Goal: Information Seeking & Learning: Find specific fact

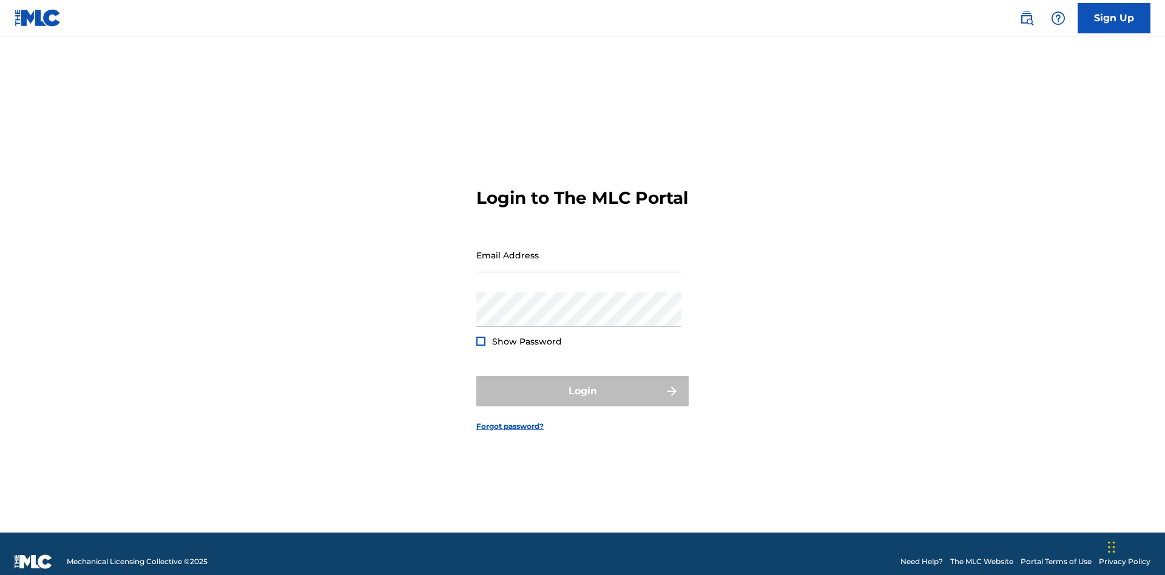
scroll to position [16, 0]
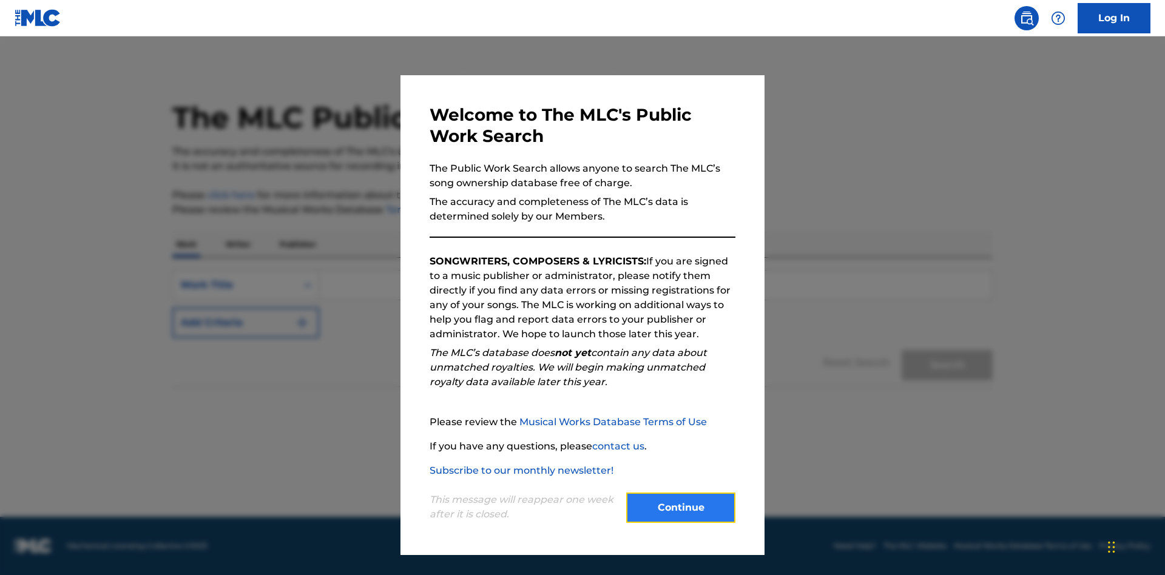
click at [681, 508] on button "Continue" at bounding box center [680, 508] width 109 height 30
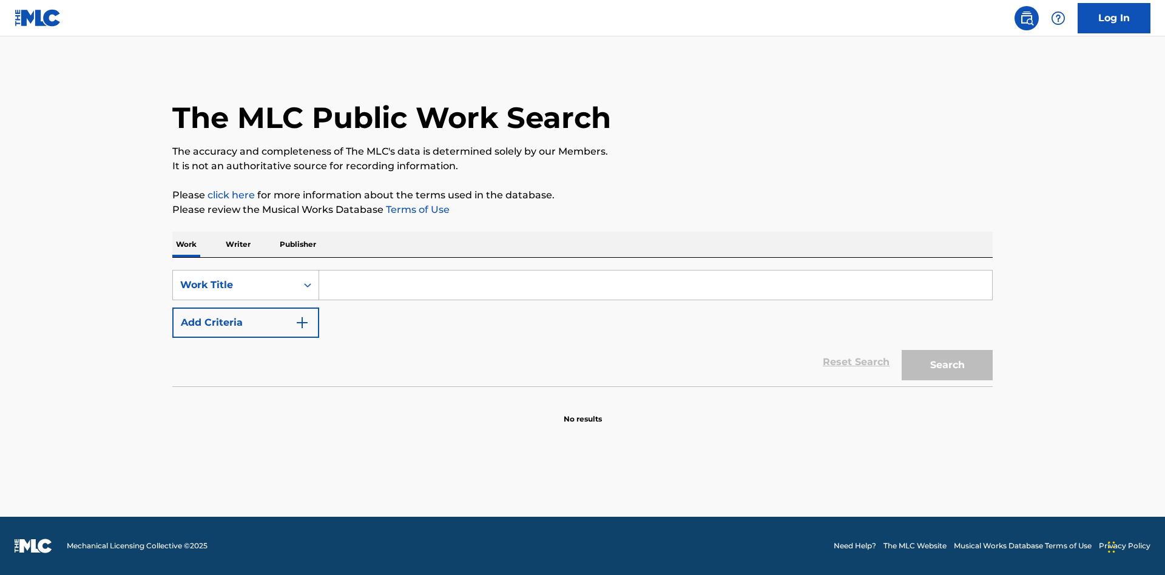
click at [238, 245] on p "Writer" at bounding box center [238, 244] width 32 height 25
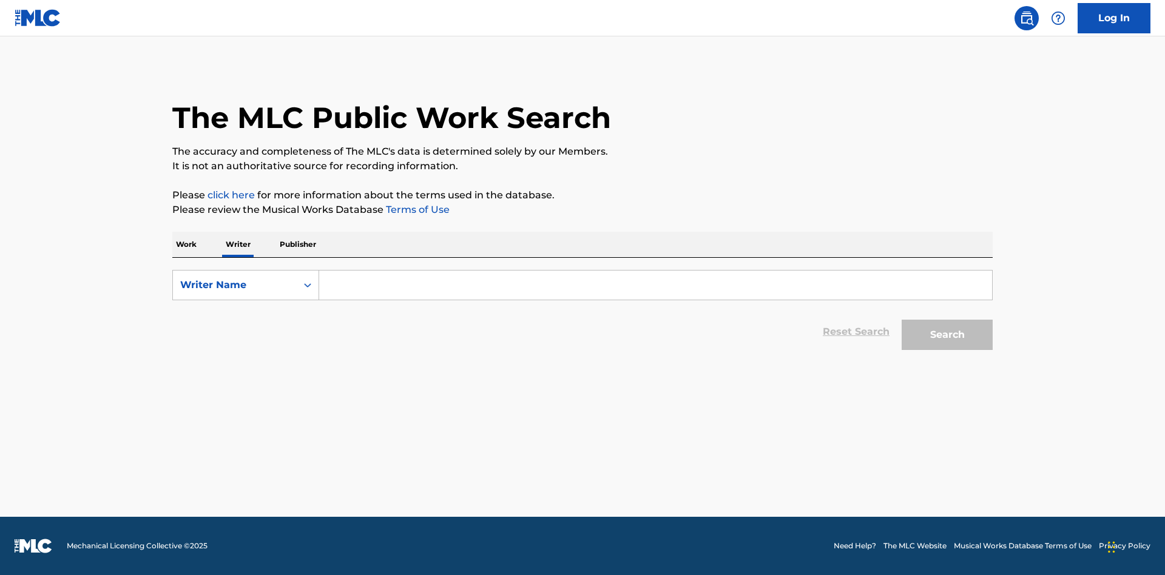
click at [656, 285] on input "Search Form" at bounding box center [655, 285] width 673 height 29
type input "DRAACO DALLAS AVENTURA"
click at [947, 335] on button "Search" at bounding box center [947, 335] width 91 height 30
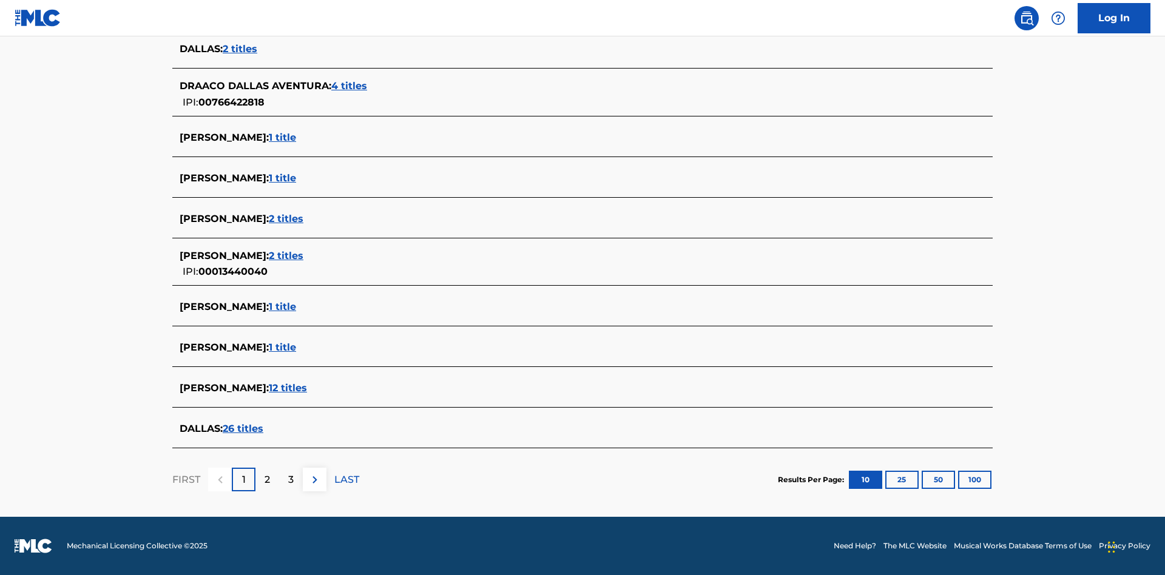
click at [350, 86] on span "4 titles" at bounding box center [349, 86] width 36 height 12
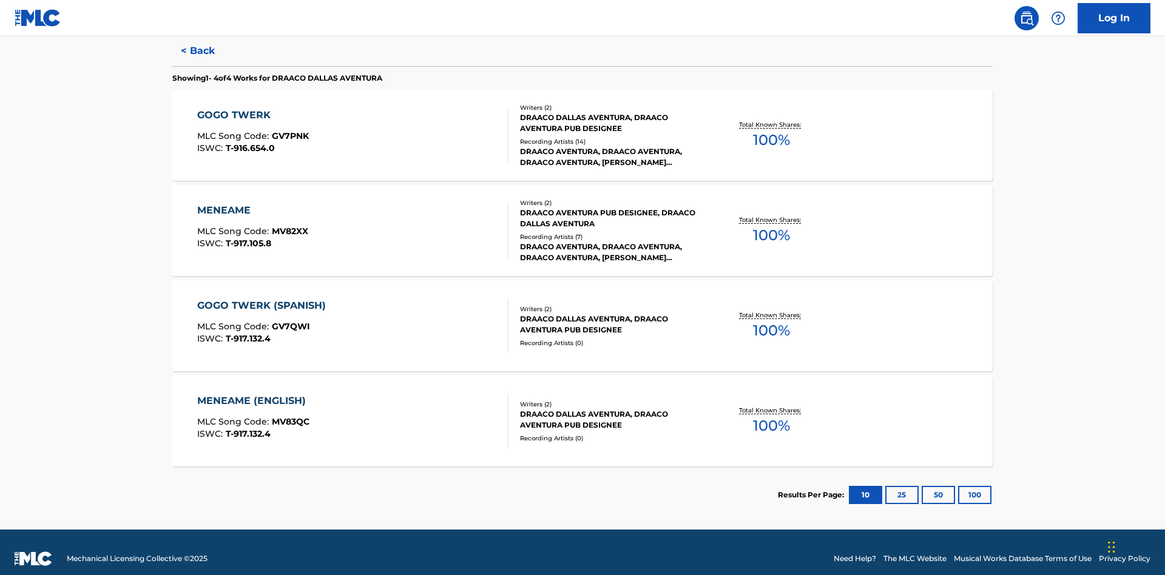
scroll to position [333, 0]
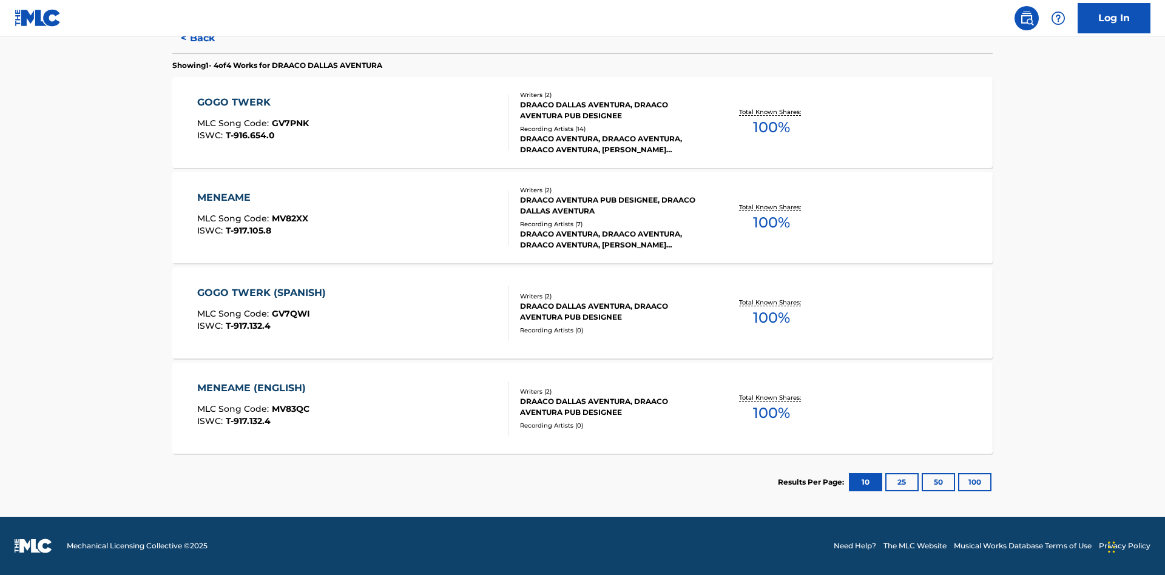
click at [252, 198] on div "MENEAME" at bounding box center [252, 198] width 111 height 15
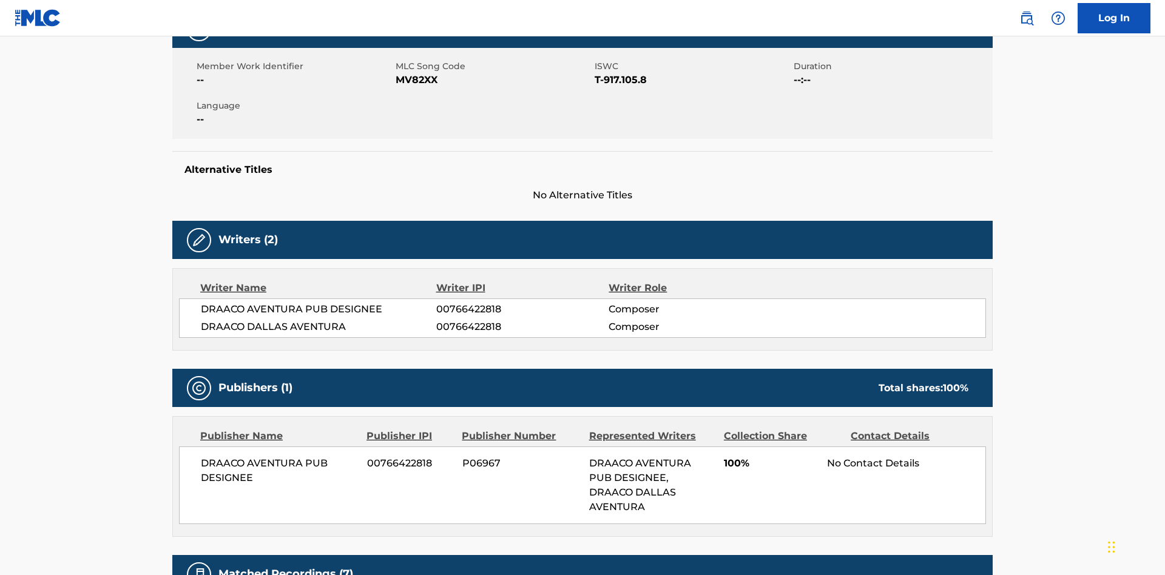
scroll to position [9, 0]
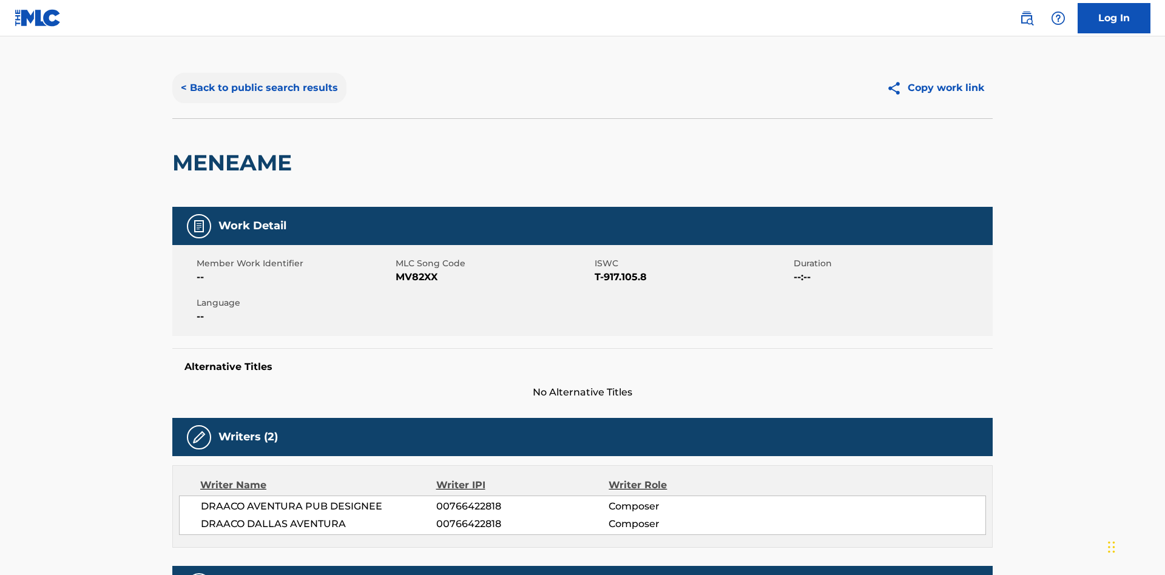
click at [258, 88] on button "< Back to public search results" at bounding box center [259, 88] width 174 height 30
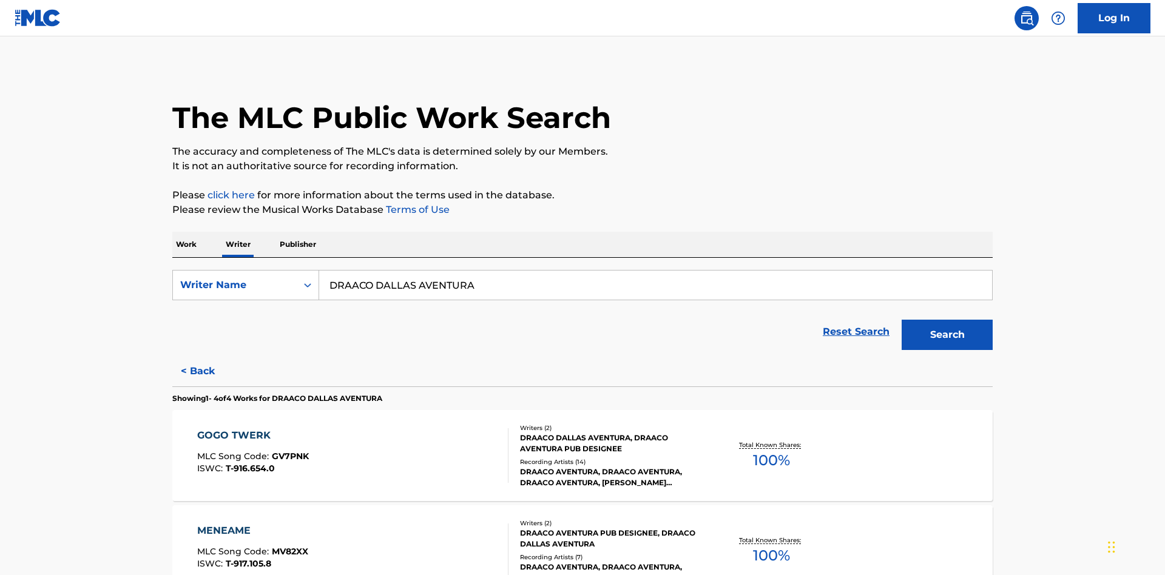
scroll to position [201, 0]
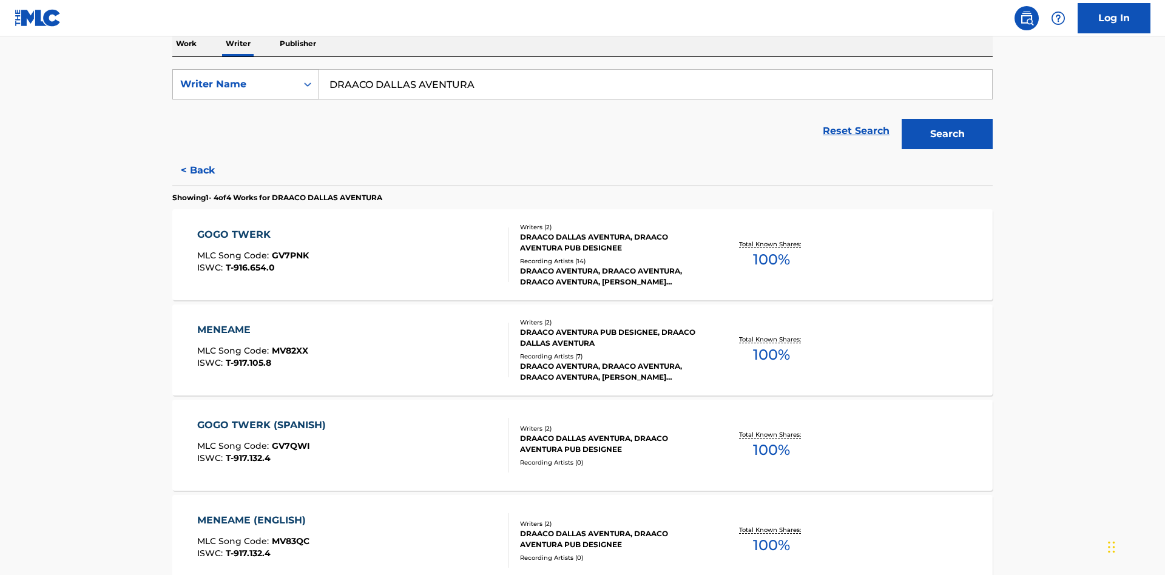
click at [235, 84] on div "Writer Name" at bounding box center [234, 84] width 109 height 15
click at [246, 115] on div "Writer IPI" at bounding box center [246, 115] width 146 height 30
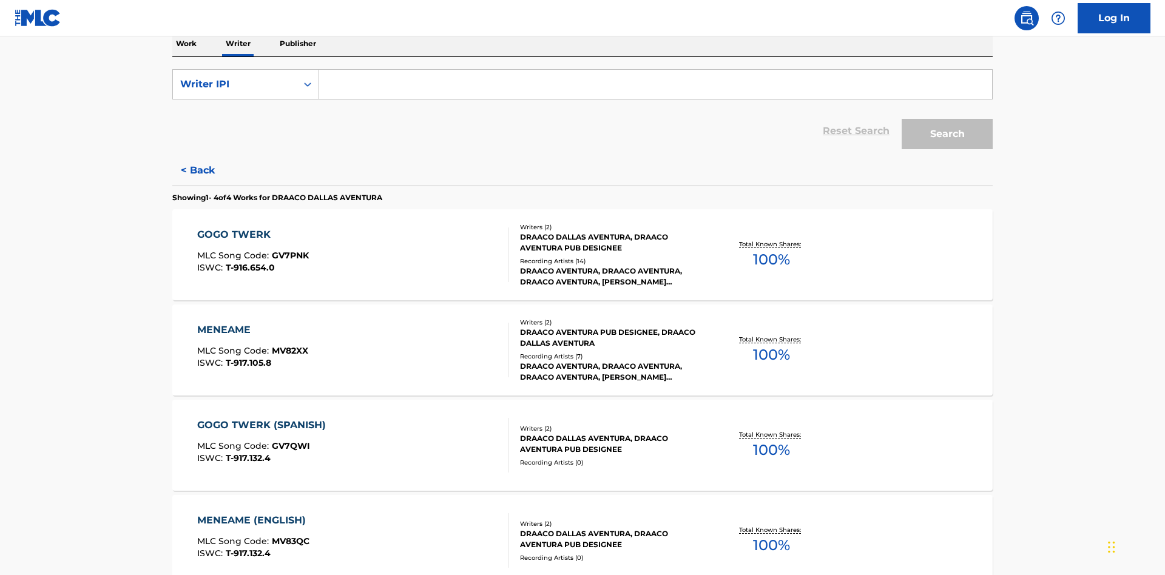
scroll to position [198, 0]
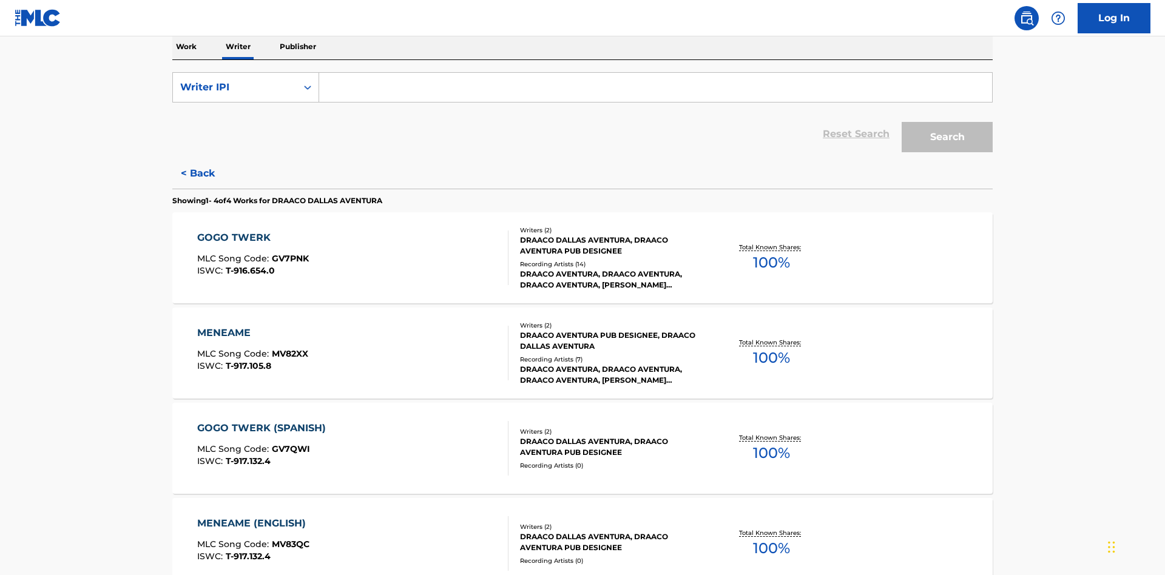
click at [656, 87] on input "Search Form" at bounding box center [655, 87] width 673 height 29
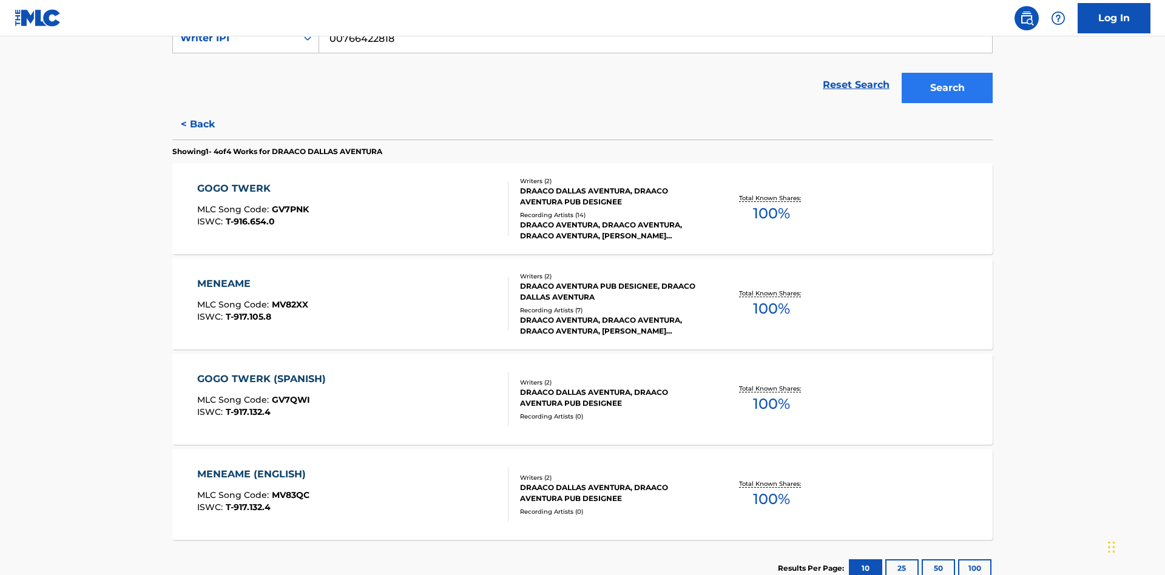
type input "00766422818"
click at [947, 88] on button "Search" at bounding box center [947, 88] width 91 height 30
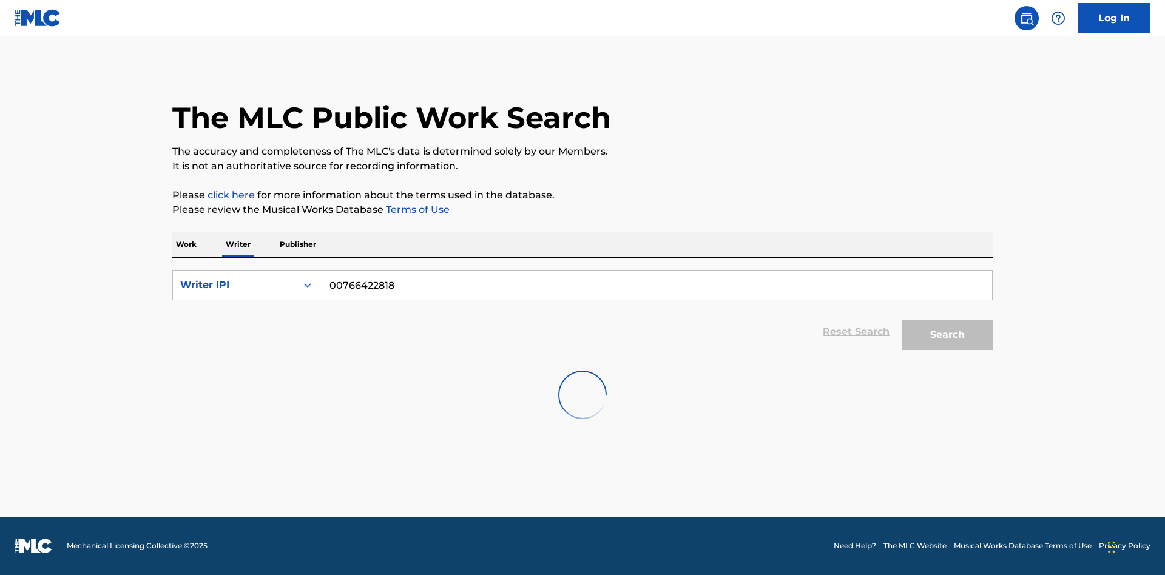
scroll to position [0, 0]
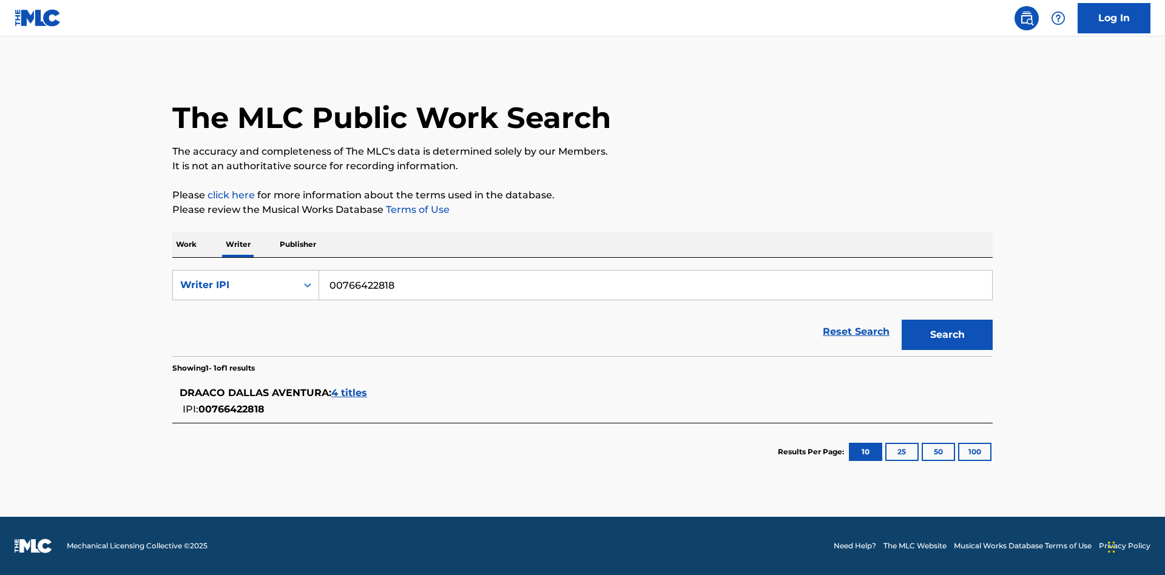
click at [350, 393] on span "4 titles" at bounding box center [349, 393] width 36 height 12
